Goal: Find specific page/section: Find specific page/section

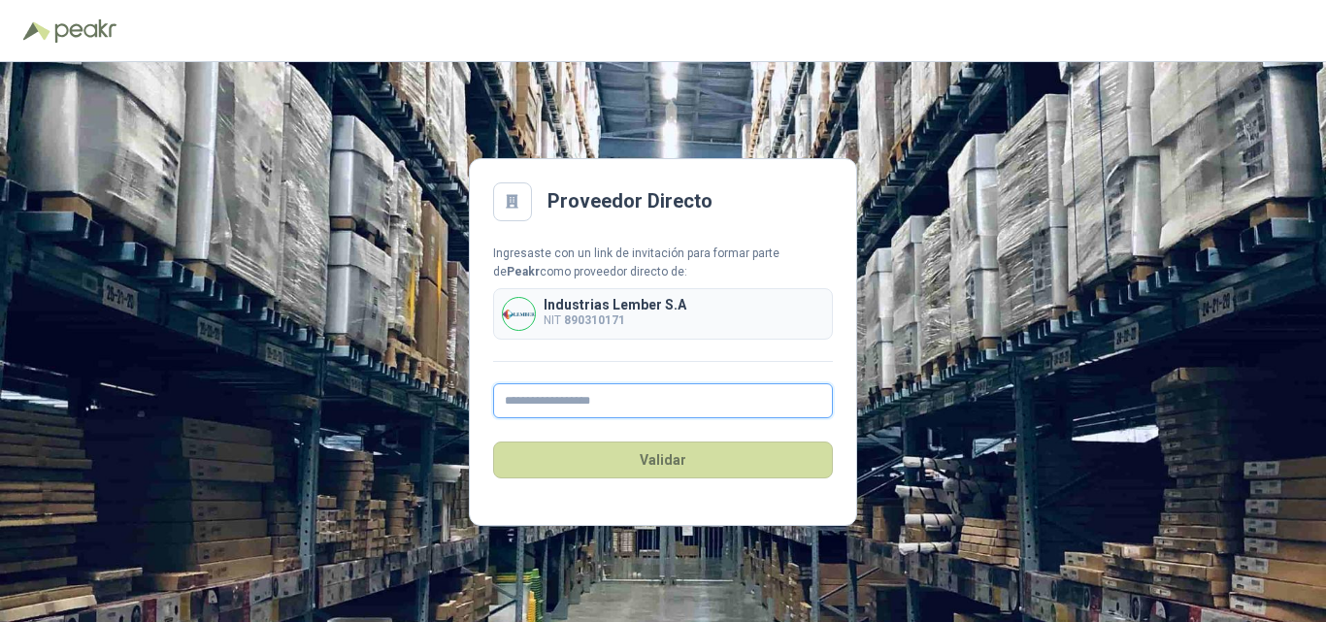
click at [586, 400] on input "text" at bounding box center [663, 400] width 340 height 35
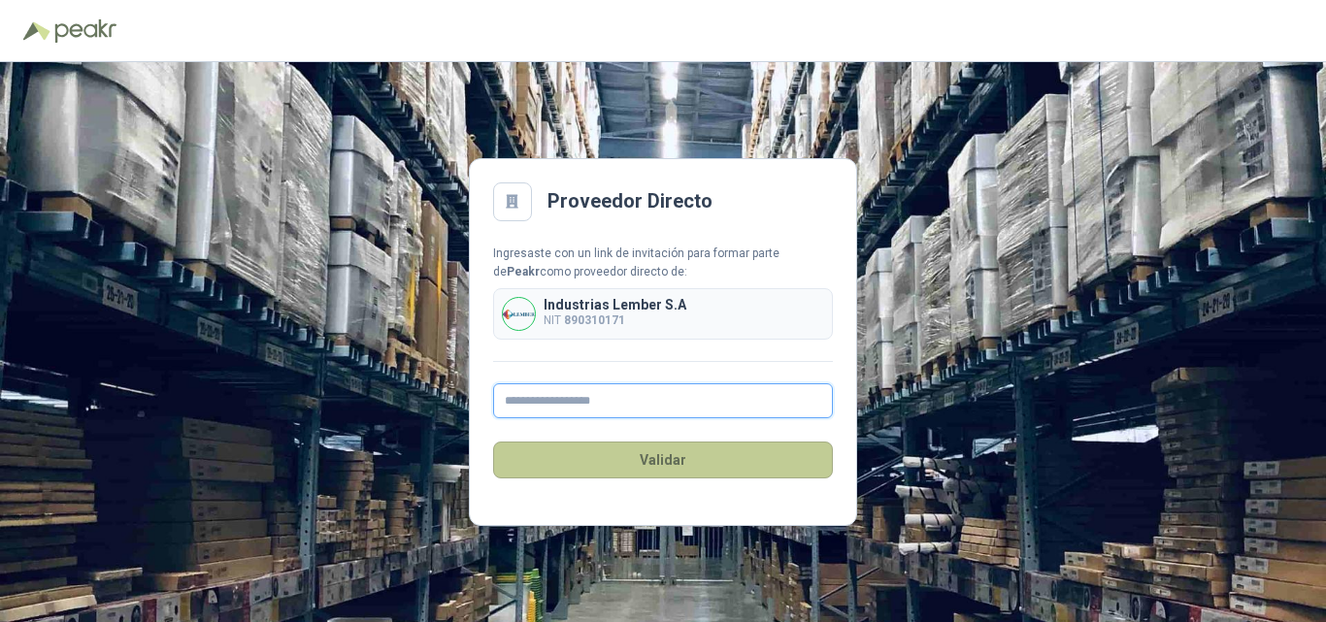
type input "**********"
click at [628, 459] on button "Validar" at bounding box center [663, 460] width 340 height 37
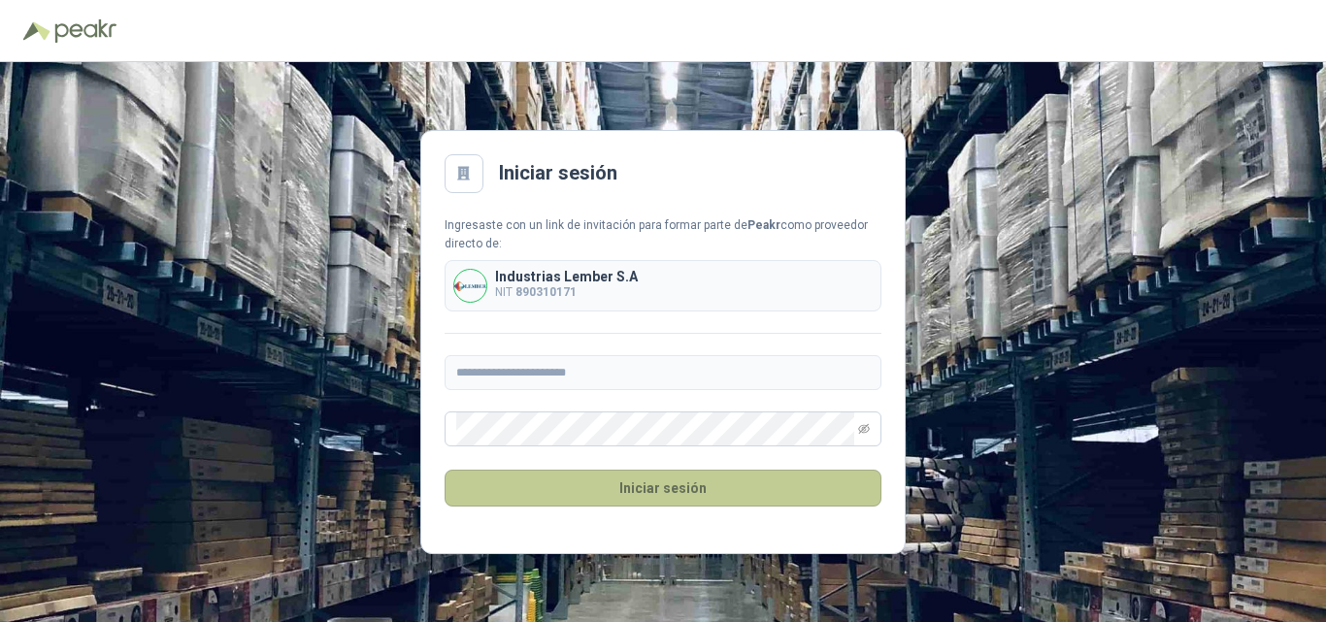
click at [669, 488] on button "Iniciar sesión" at bounding box center [663, 488] width 437 height 37
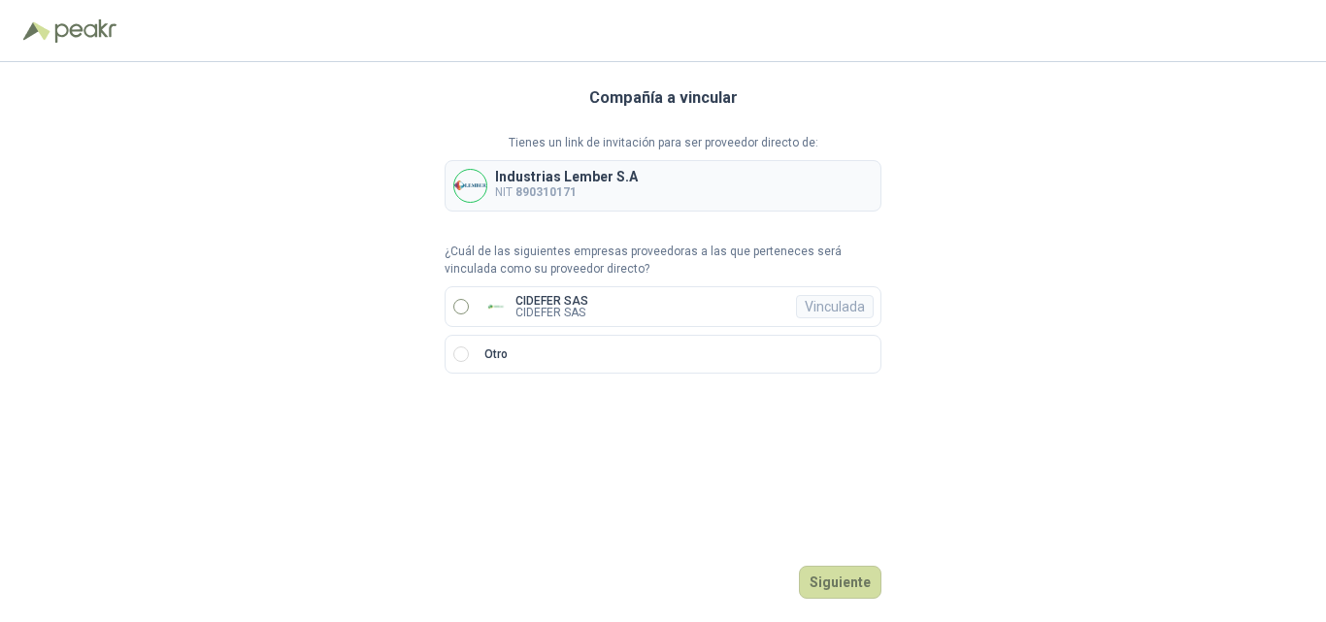
click at [628, 302] on label "CIDEFER SAS CIDEFER SAS Vinculada" at bounding box center [663, 306] width 437 height 41
click at [848, 575] on button "Ingresar" at bounding box center [843, 582] width 77 height 33
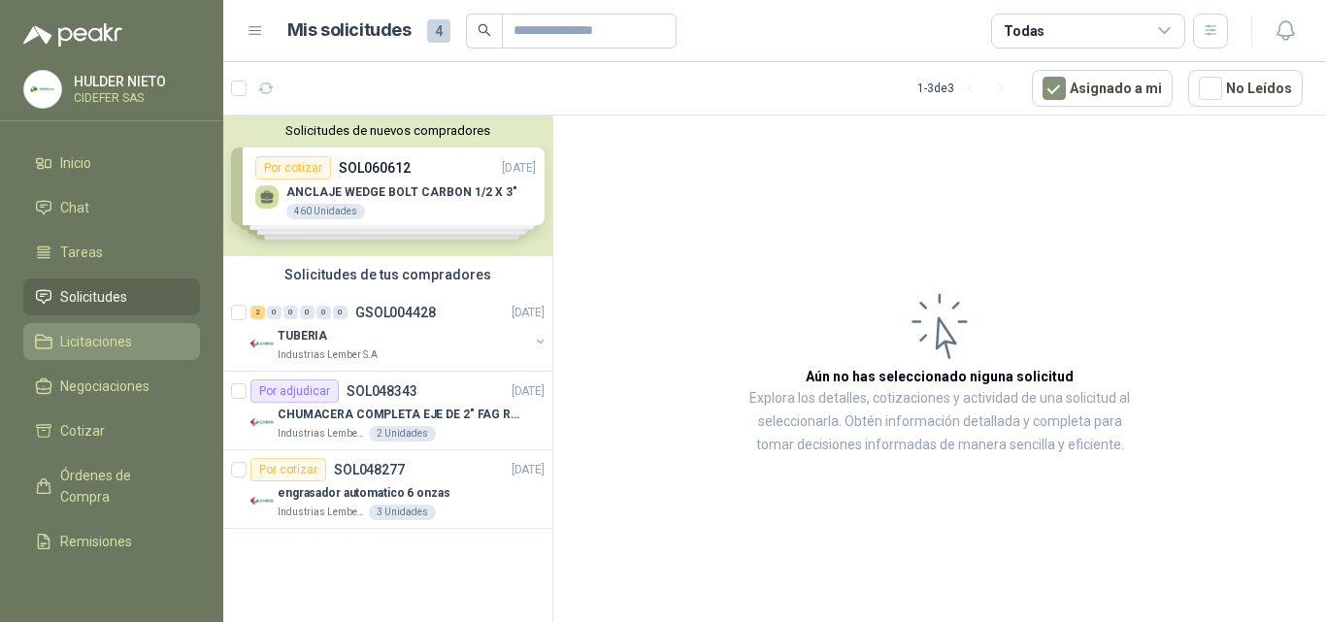
click at [47, 337] on icon at bounding box center [43, 341] width 17 height 17
click at [57, 358] on link "Licitaciones" at bounding box center [111, 341] width 177 height 37
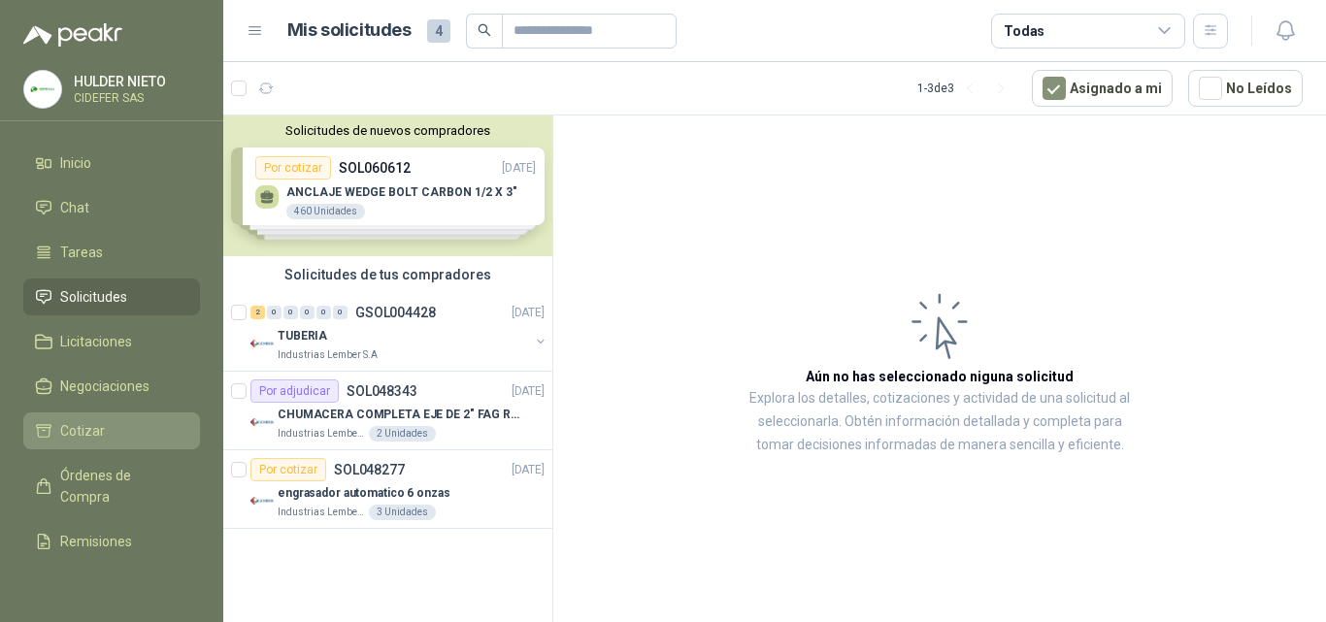
click at [111, 428] on li "Cotizar" at bounding box center [111, 430] width 153 height 21
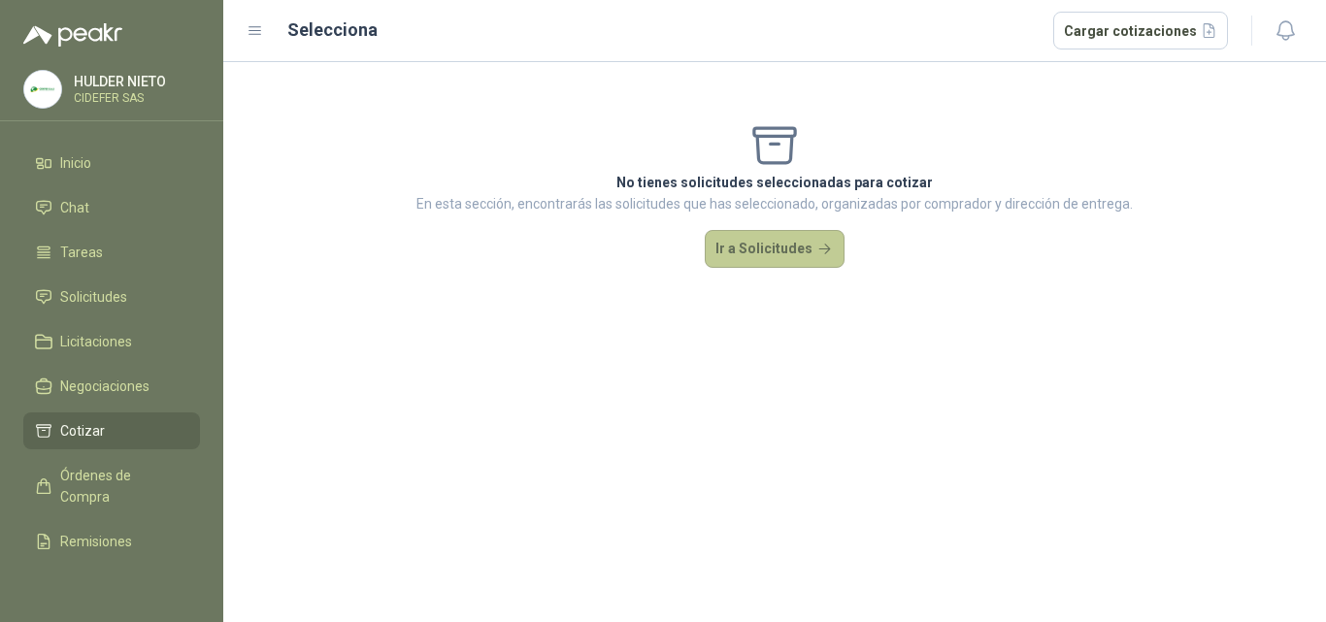
click at [772, 240] on button "Ir a Solicitudes" at bounding box center [775, 249] width 140 height 39
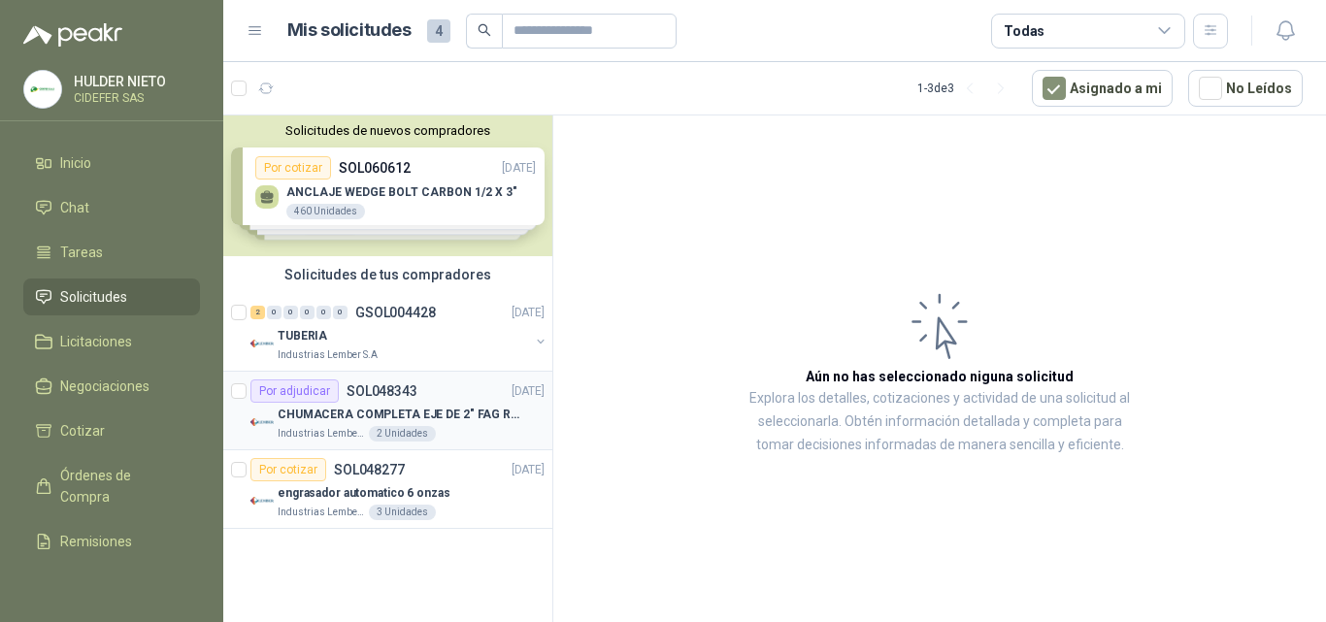
click at [324, 383] on div "Por adjudicar" at bounding box center [294, 391] width 88 height 23
